Goal: Transaction & Acquisition: Purchase product/service

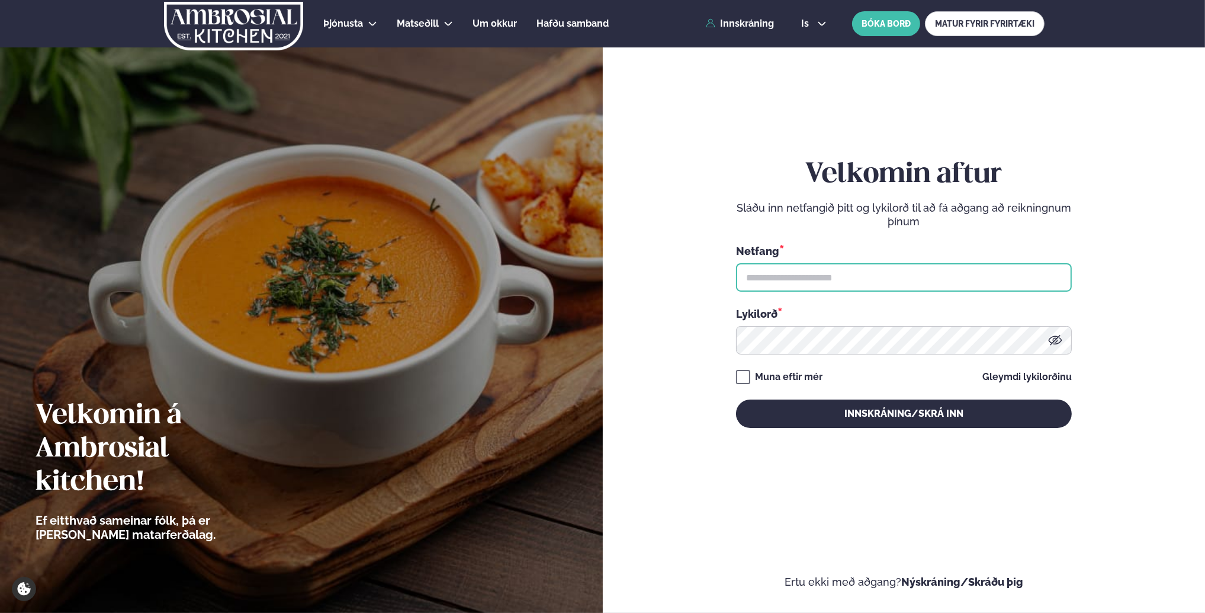
click at [790, 280] on input "text" at bounding box center [904, 277] width 336 height 28
type input "**********"
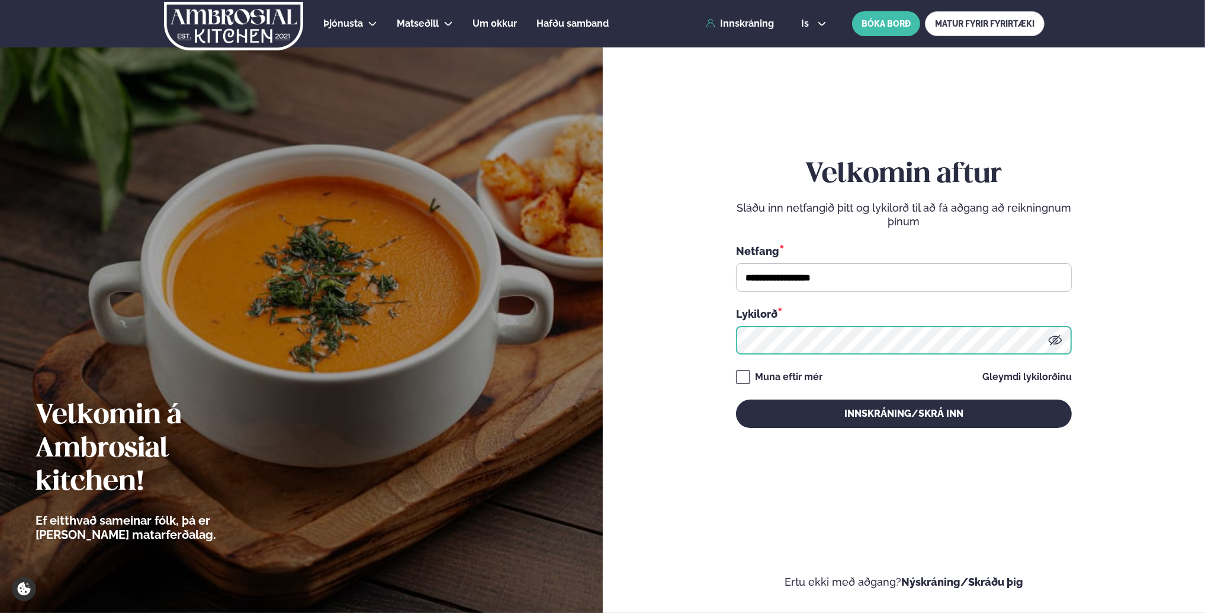
click at [736, 399] on button "Innskráning/Skrá inn" at bounding box center [904, 413] width 336 height 28
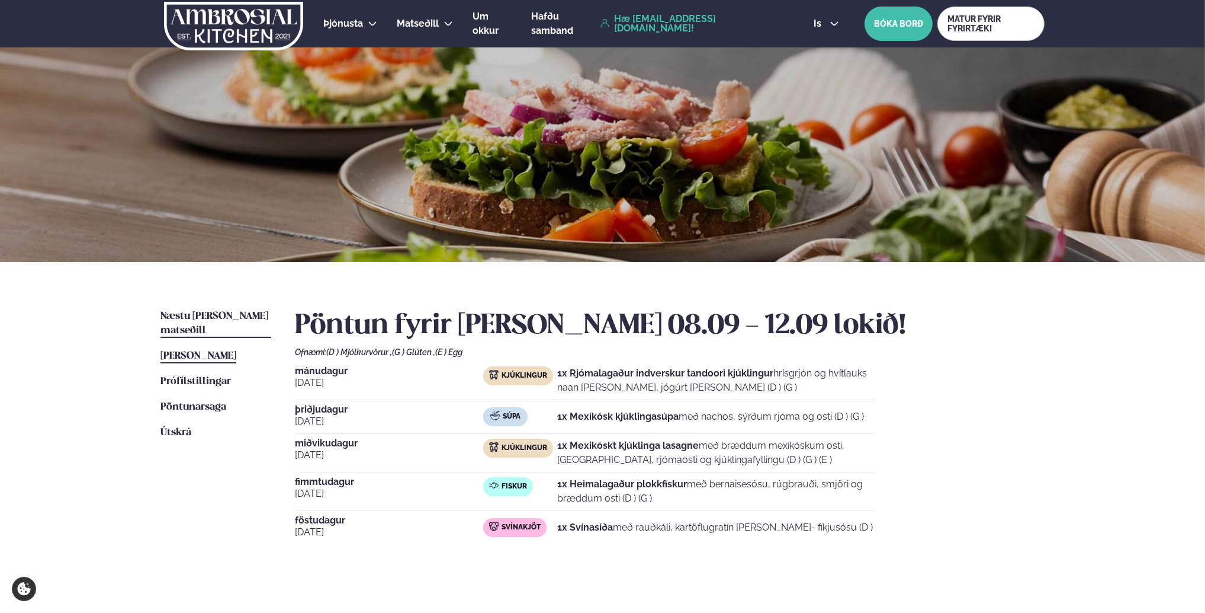
click at [197, 316] on span "Næstu [PERSON_NAME] matseðill" at bounding box center [215, 323] width 108 height 24
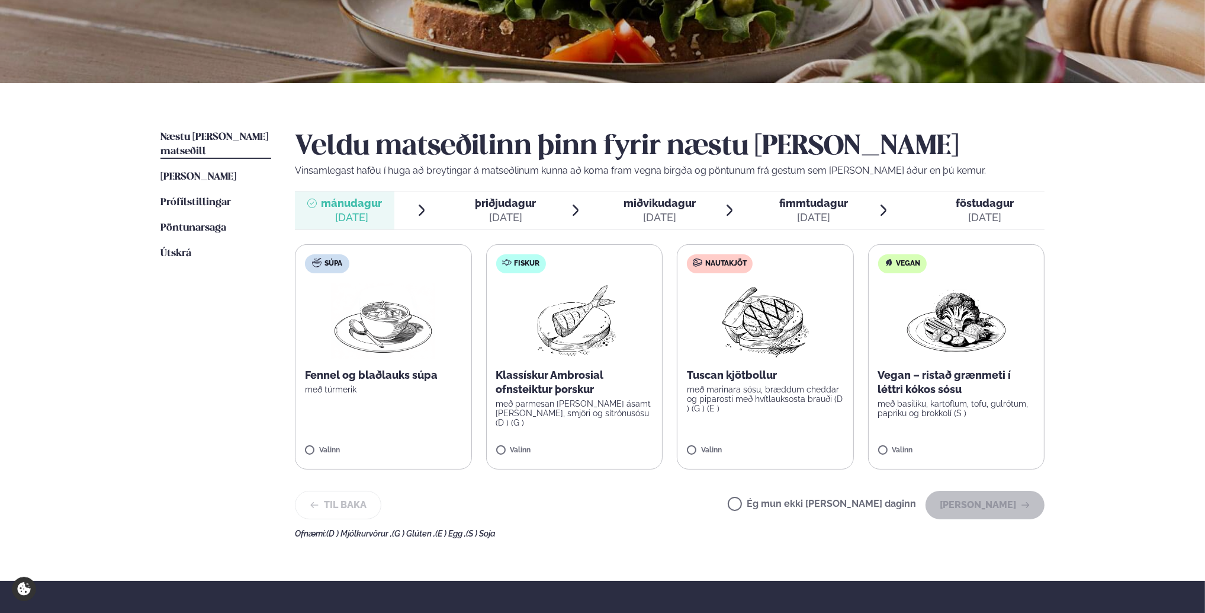
scroll to position [178, 0]
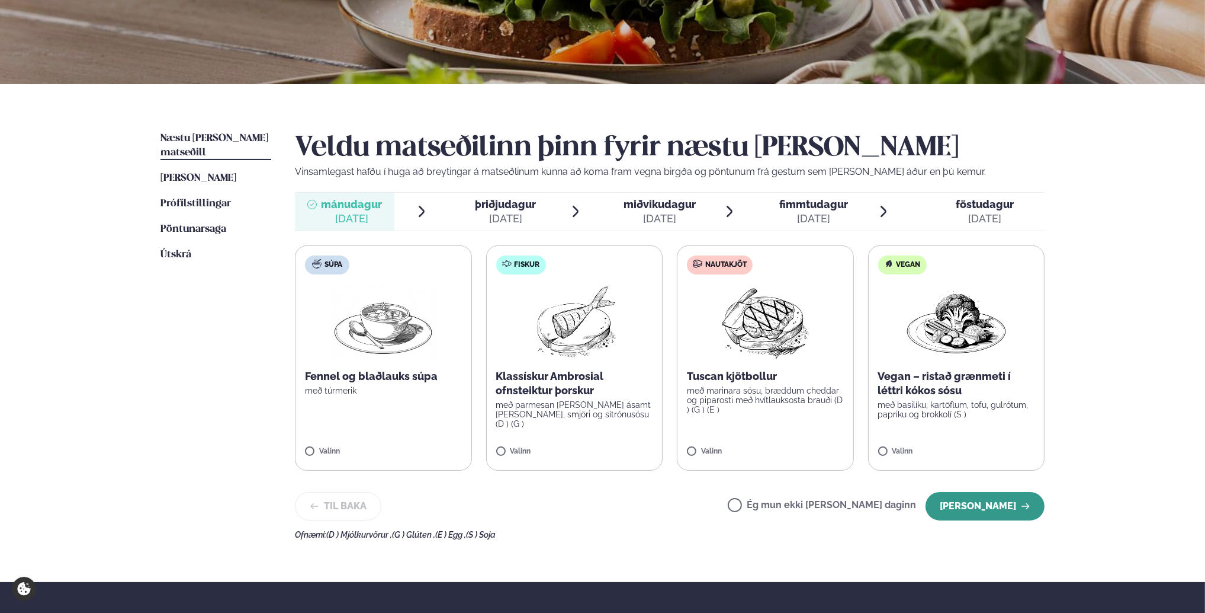
click at [988, 509] on button "[PERSON_NAME]" at bounding box center [985, 506] width 119 height 28
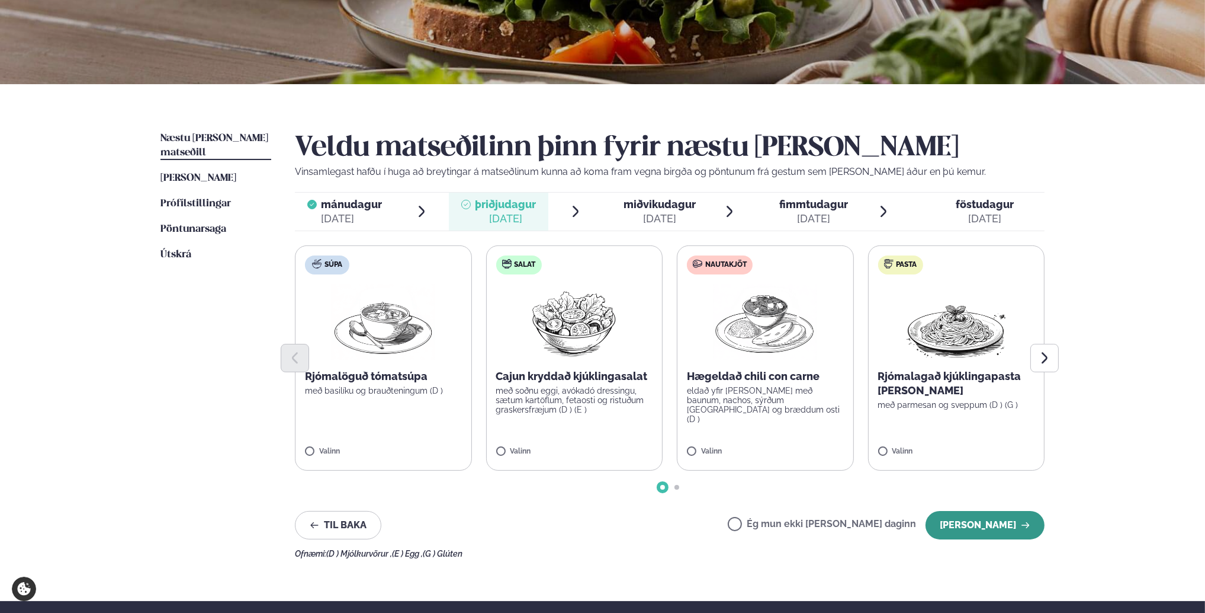
click at [1006, 525] on button "[PERSON_NAME]" at bounding box center [985, 525] width 119 height 28
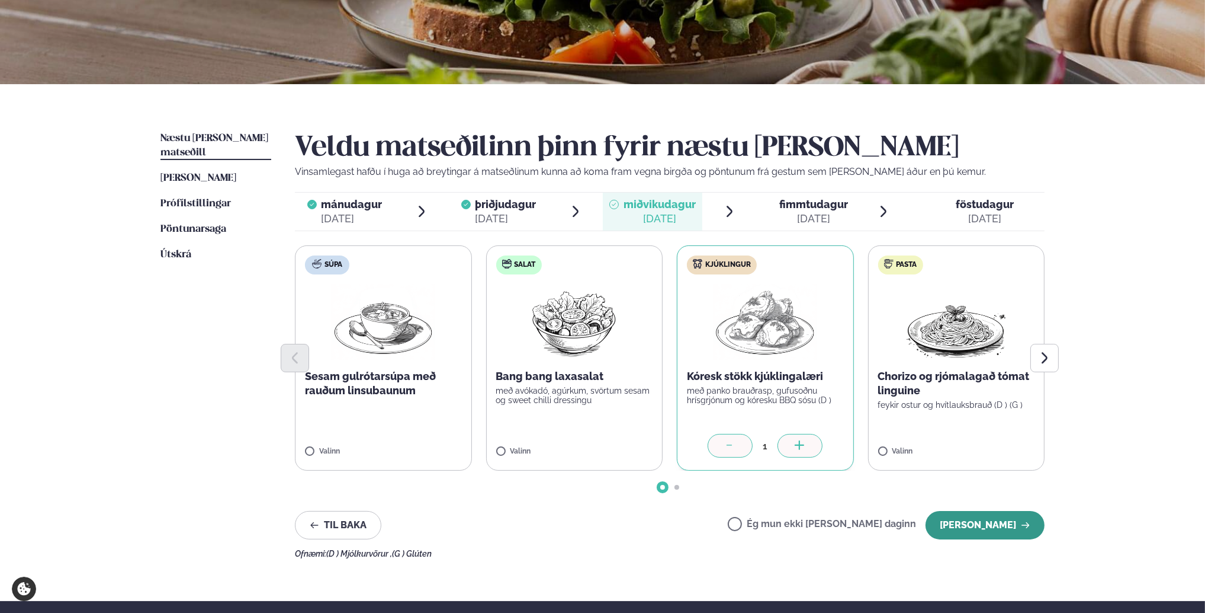
click at [998, 522] on button "[PERSON_NAME]" at bounding box center [985, 525] width 119 height 28
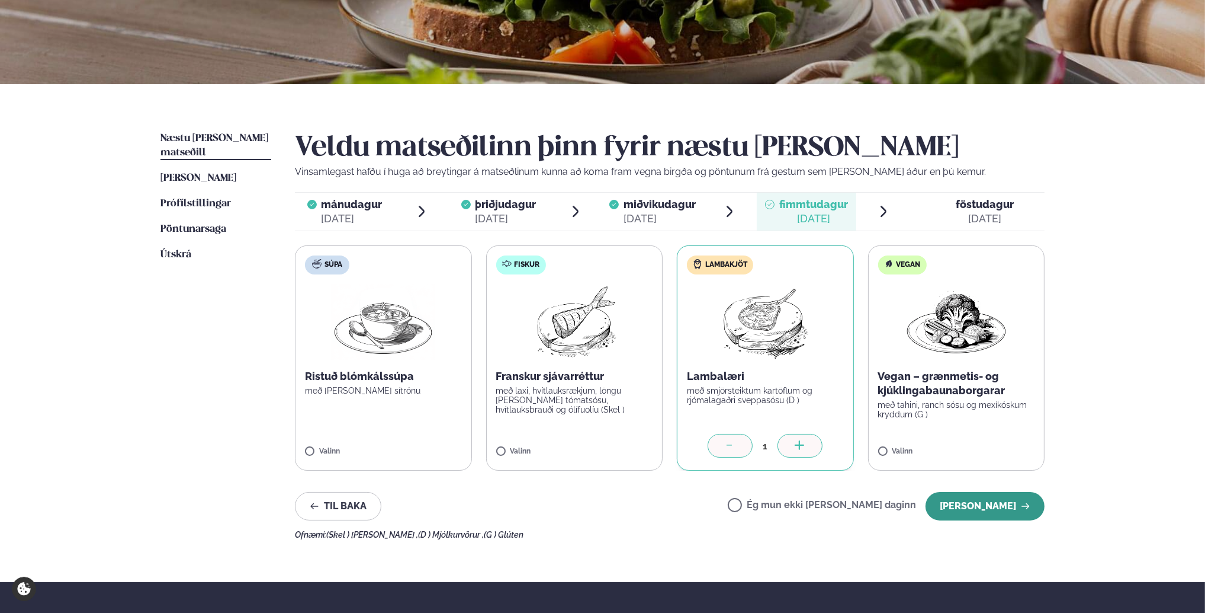
click at [986, 502] on button "[PERSON_NAME]" at bounding box center [985, 506] width 119 height 28
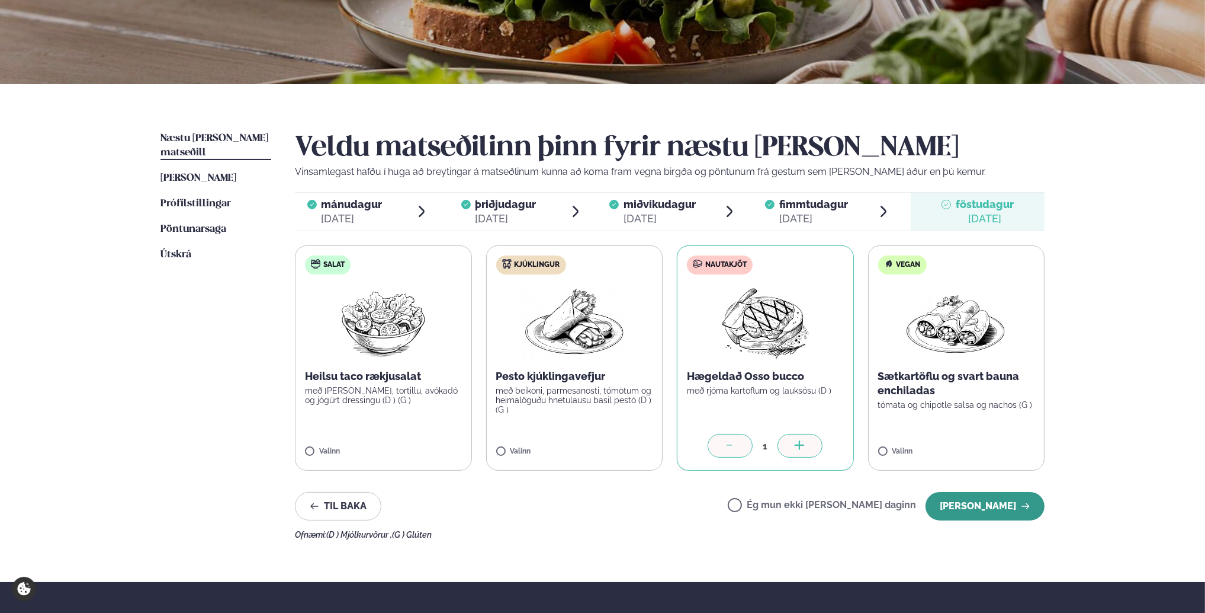
click at [979, 506] on button "[PERSON_NAME]" at bounding box center [985, 506] width 119 height 28
